Goal: Obtain resource: Obtain resource

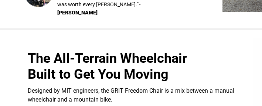
select select "US"
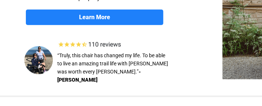
scroll to position [123, 0]
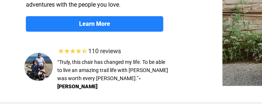
drag, startPoint x: 152, startPoint y: 87, endPoint x: 146, endPoint y: 74, distance: 13.7
click at [152, 87] on div at bounding box center [235, 12] width 470 height 180
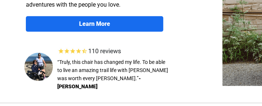
click at [106, 21] on strong "Learn More" at bounding box center [94, 23] width 31 height 7
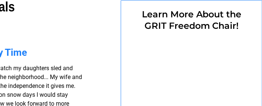
select select "US"
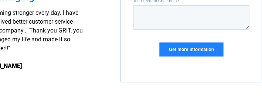
scroll to position [744, 192]
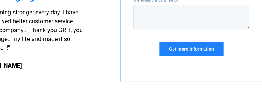
drag, startPoint x: 196, startPoint y: 51, endPoint x: 195, endPoint y: 55, distance: 3.7
click at [195, 55] on input "Get more information" at bounding box center [191, 50] width 64 height 14
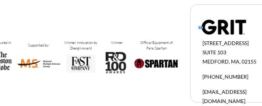
scroll to position [863, 192]
